Goal: Navigation & Orientation: Find specific page/section

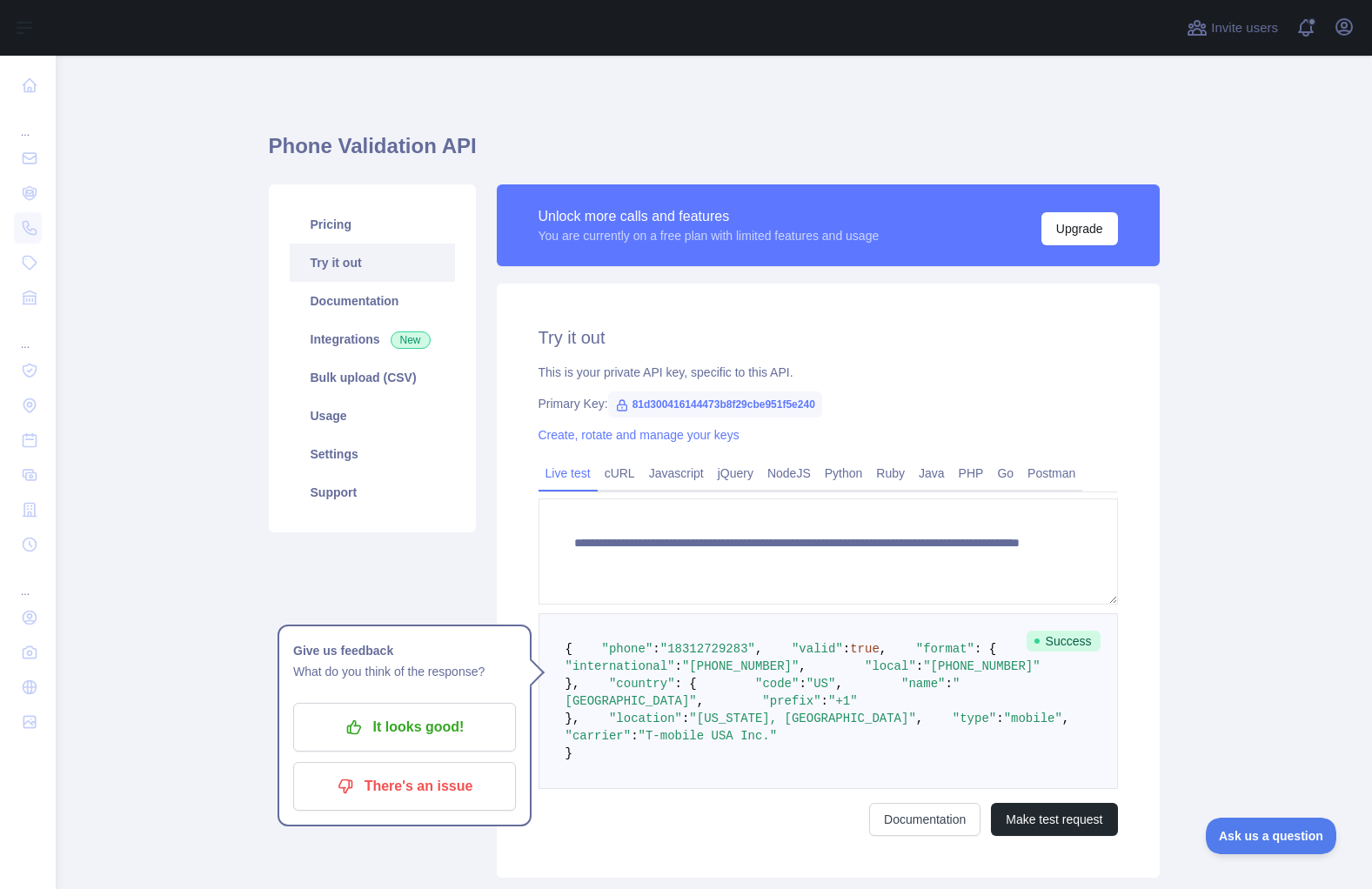
scroll to position [261, 0]
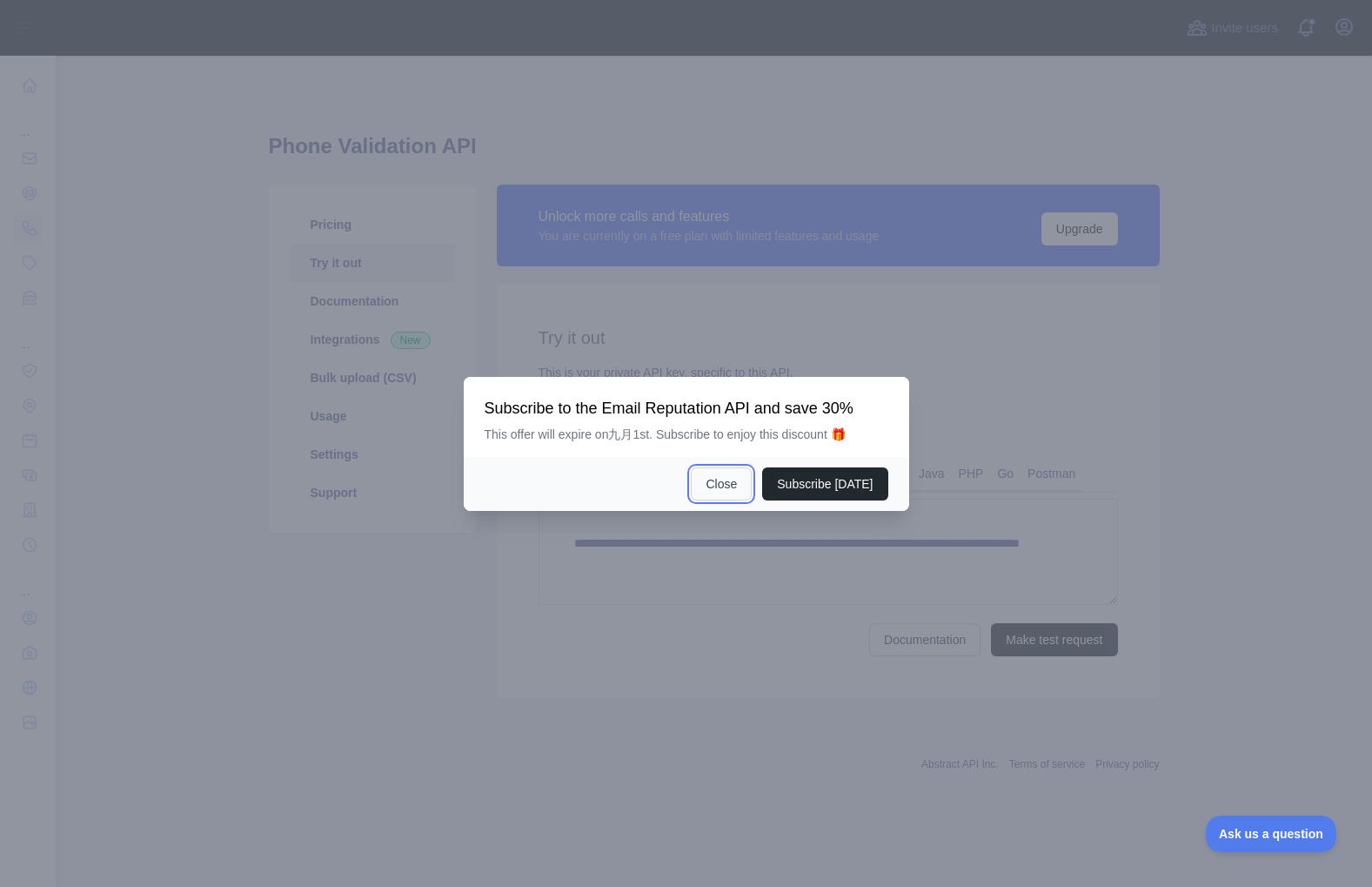
click at [715, 487] on button "Close" at bounding box center [721, 484] width 61 height 33
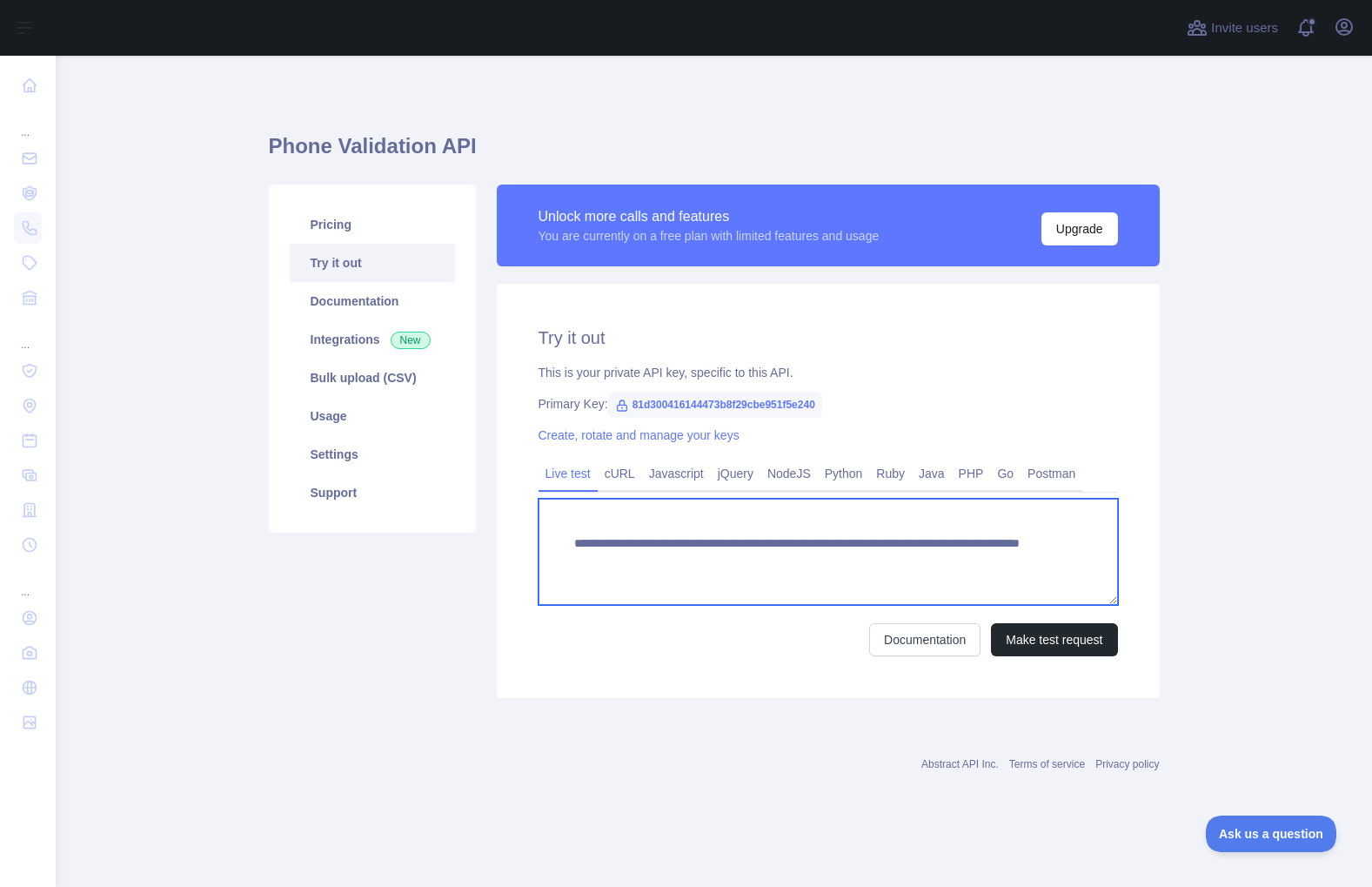
drag, startPoint x: 664, startPoint y: 535, endPoint x: 582, endPoint y: 528, distance: 82.3
click at [663, 535] on textarea "**********" at bounding box center [828, 552] width 579 height 106
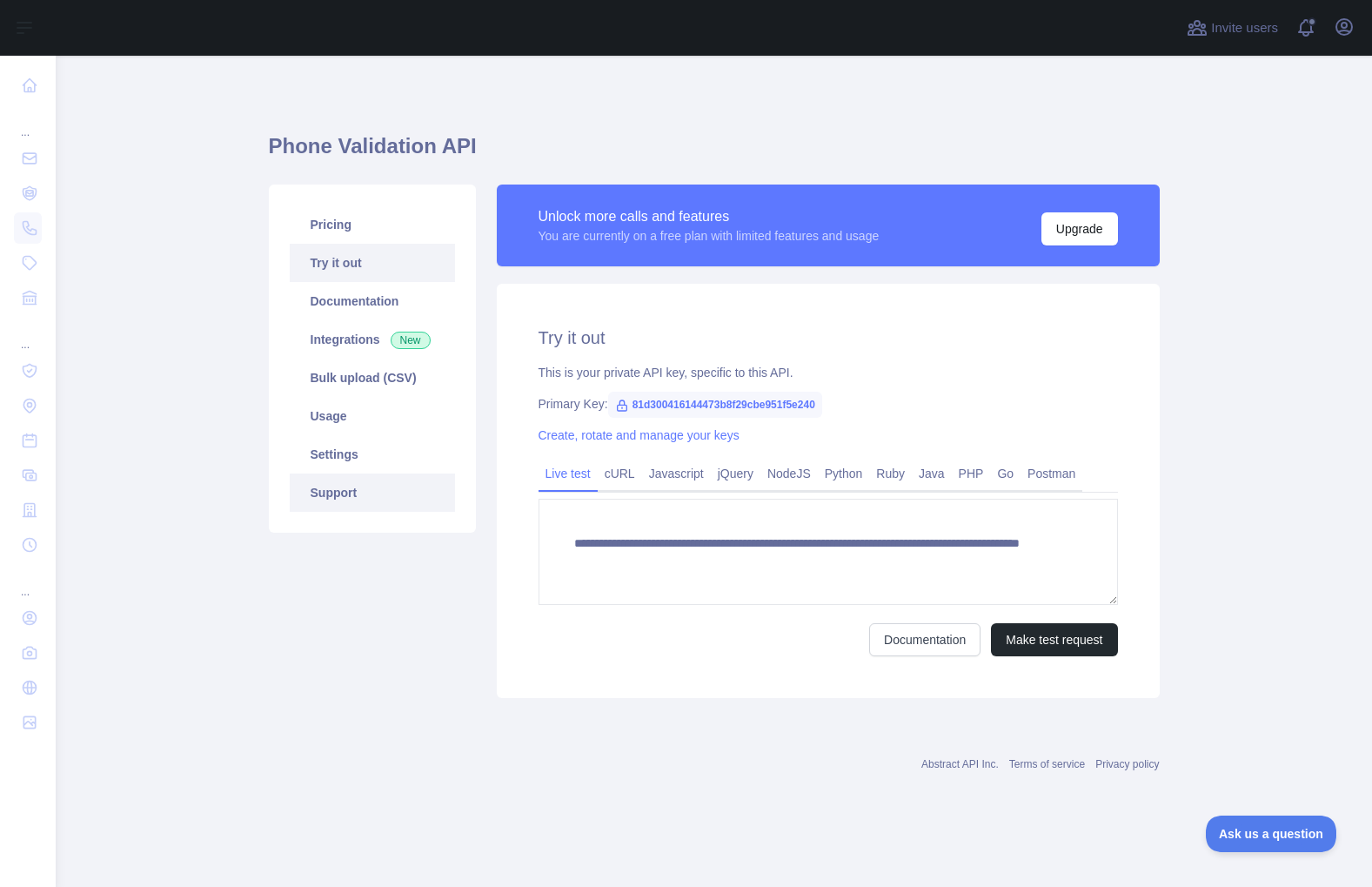
click at [363, 489] on link "Support" at bounding box center [372, 492] width 165 height 38
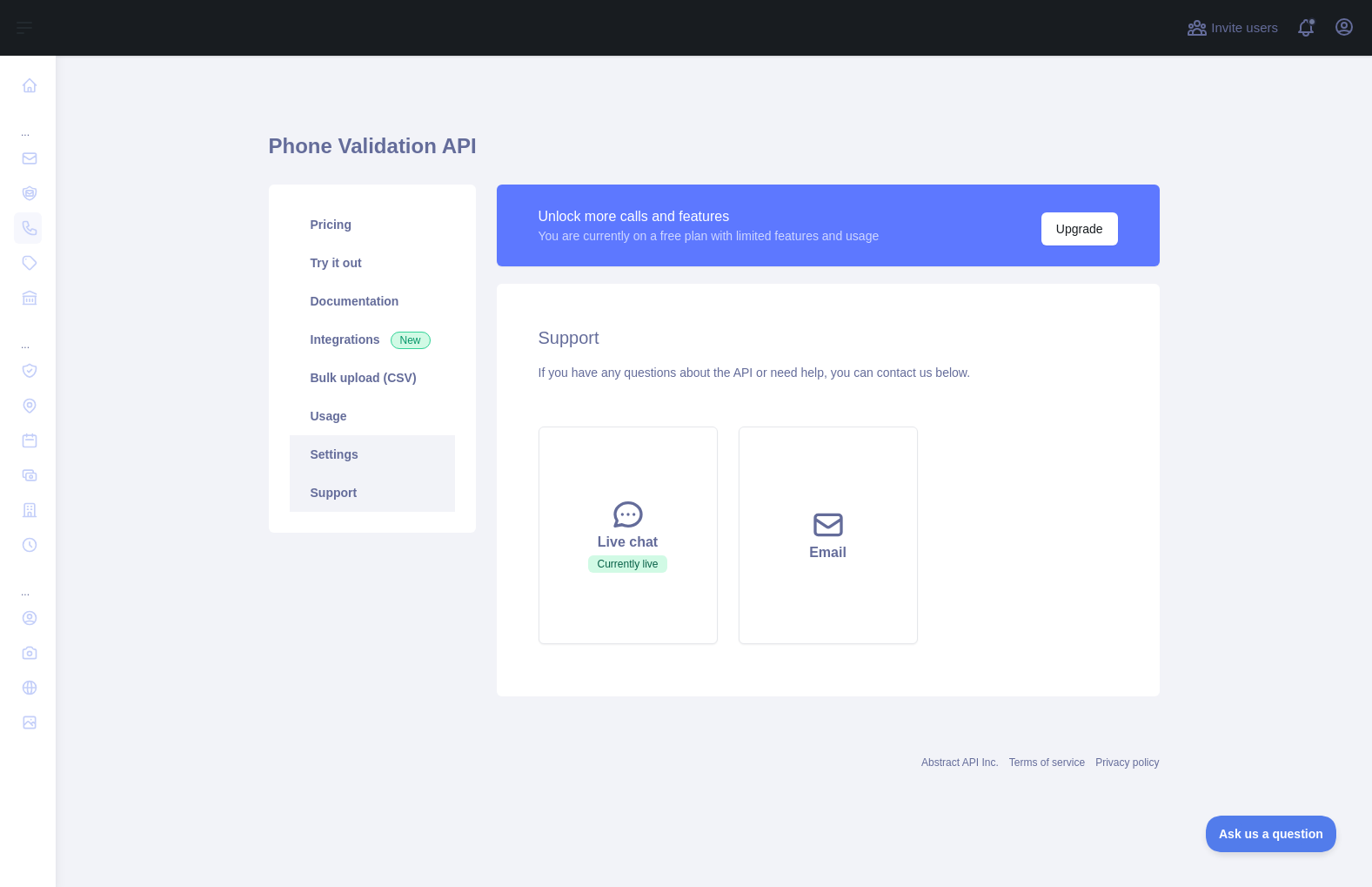
click at [384, 454] on link "Settings" at bounding box center [372, 454] width 165 height 38
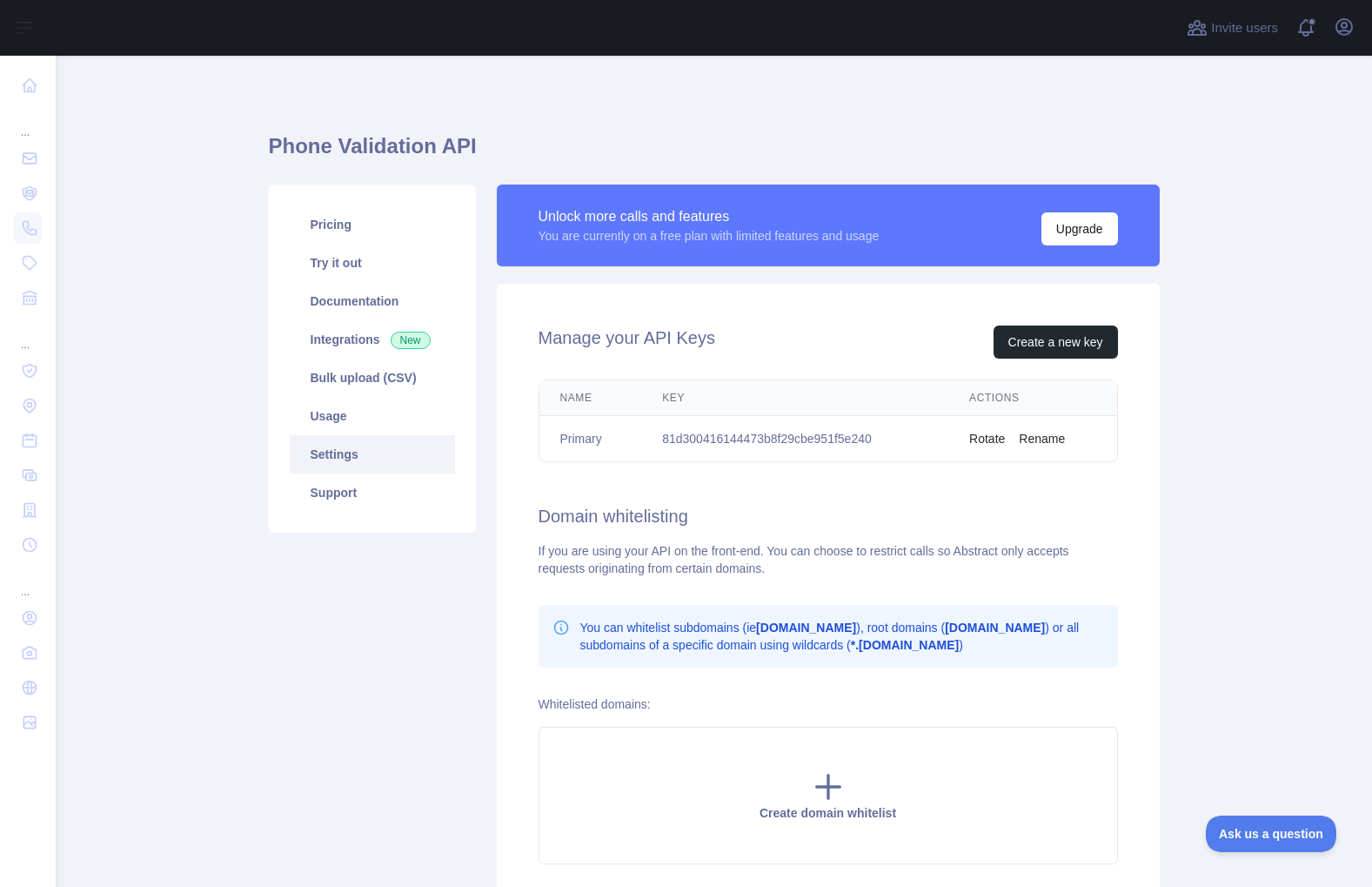
scroll to position [87, 0]
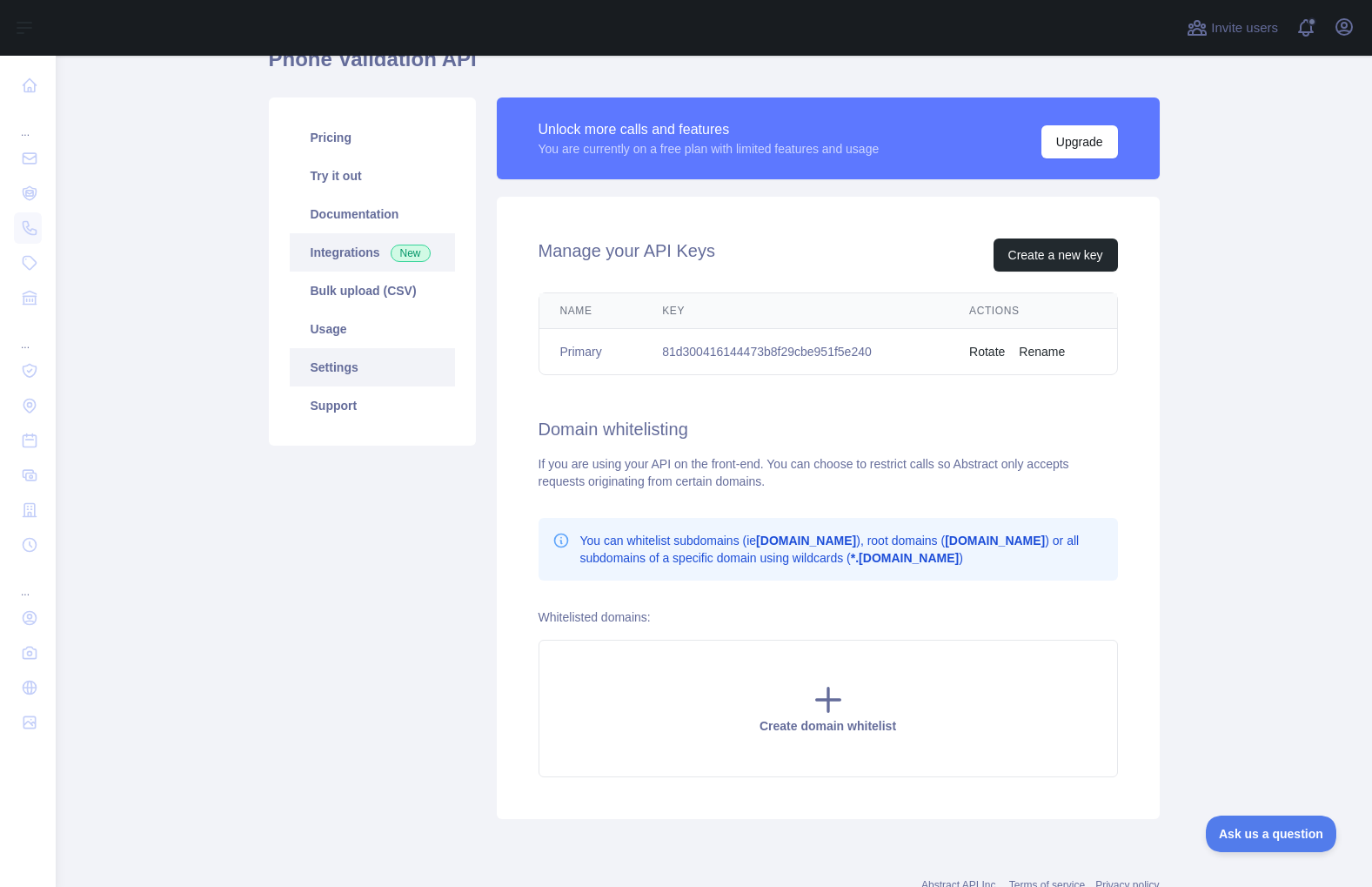
click at [312, 327] on link "Usage" at bounding box center [372, 329] width 165 height 38
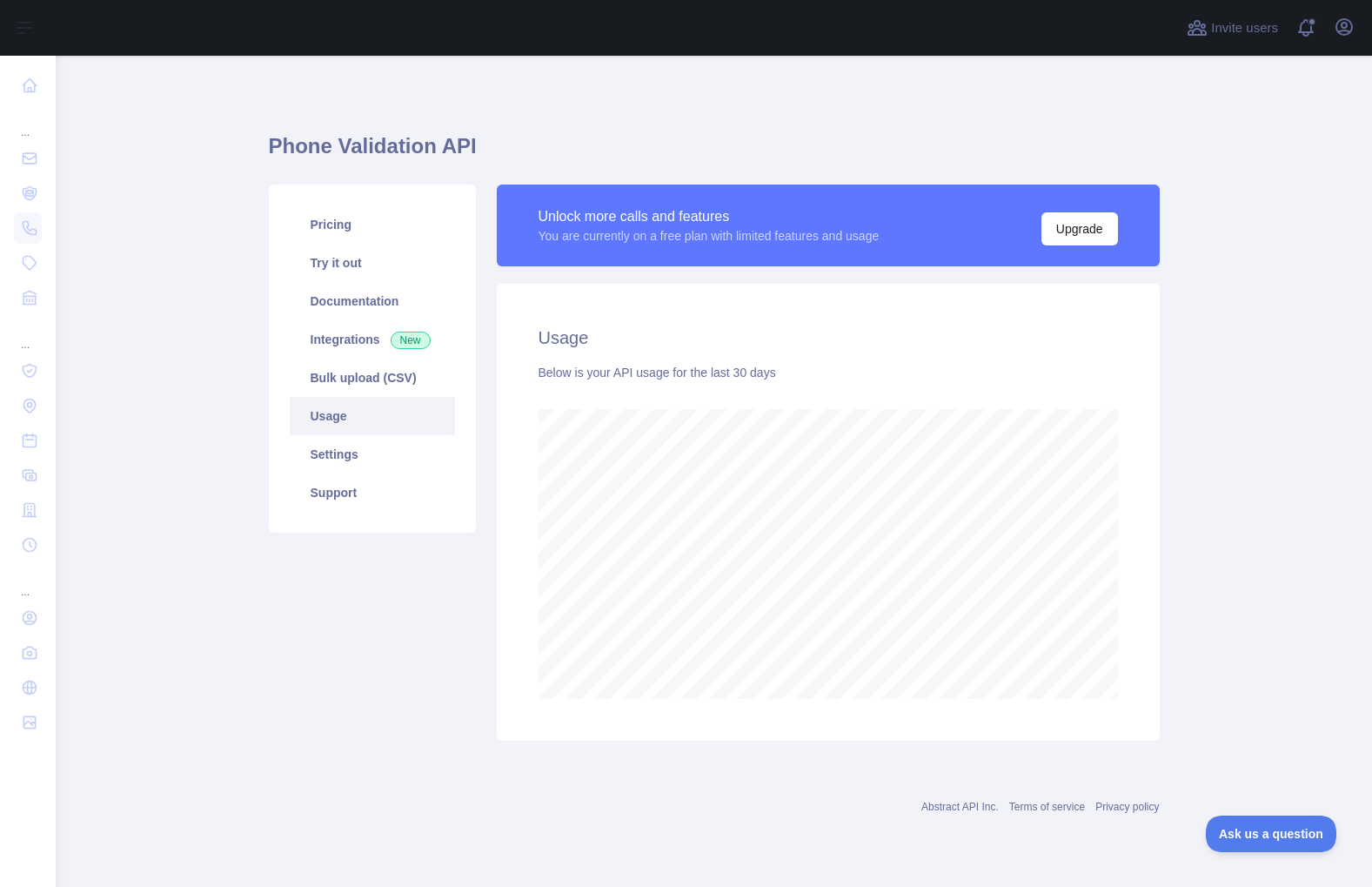
scroll to position [831, 1316]
drag, startPoint x: 200, startPoint y: 668, endPoint x: 256, endPoint y: 596, distance: 91.2
click at [200, 668] on main "Phone Validation API Pricing Try it out Documentation Integrations New Bulk upl…" at bounding box center [714, 471] width 1316 height 831
click at [1309, 408] on main "Phone Validation API Pricing Try it out Documentation Integrations New Bulk upl…" at bounding box center [714, 471] width 1316 height 831
